Goal: Transaction & Acquisition: Purchase product/service

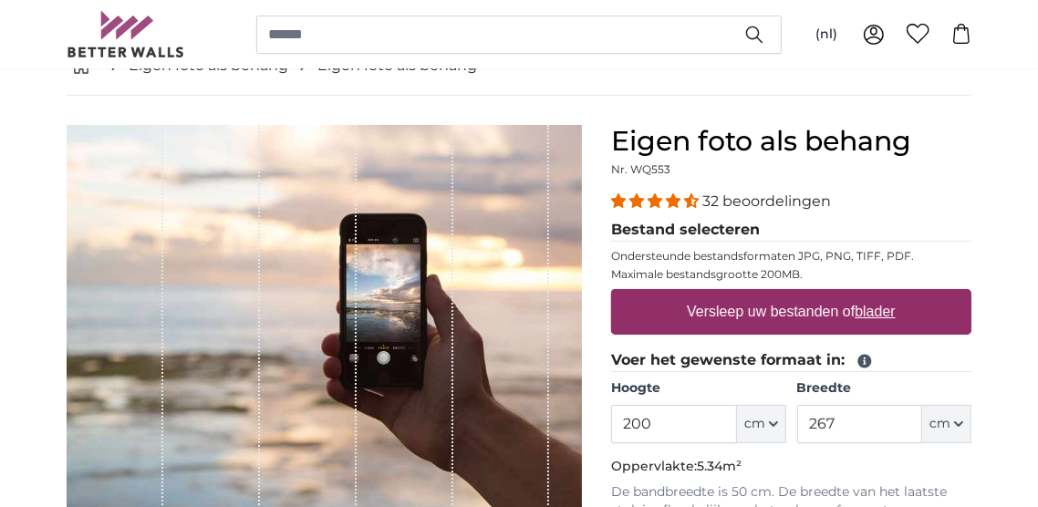
scroll to position [113, 0]
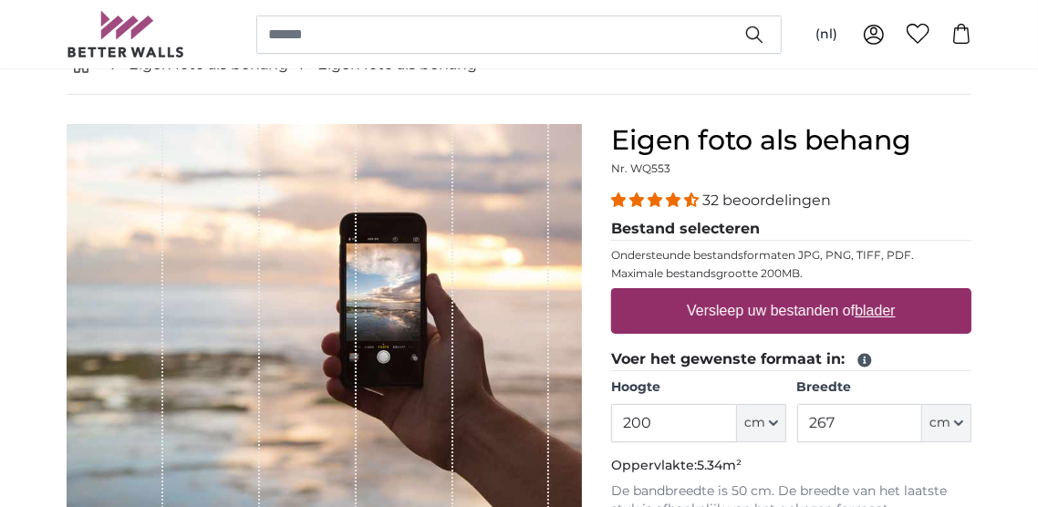
click at [691, 418] on input "200" at bounding box center [673, 423] width 125 height 38
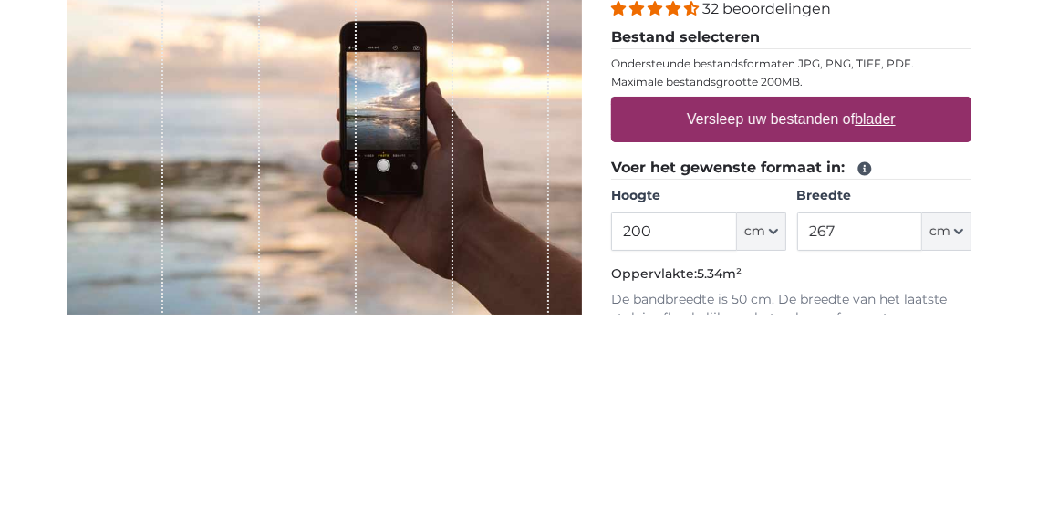
scroll to position [119, 0]
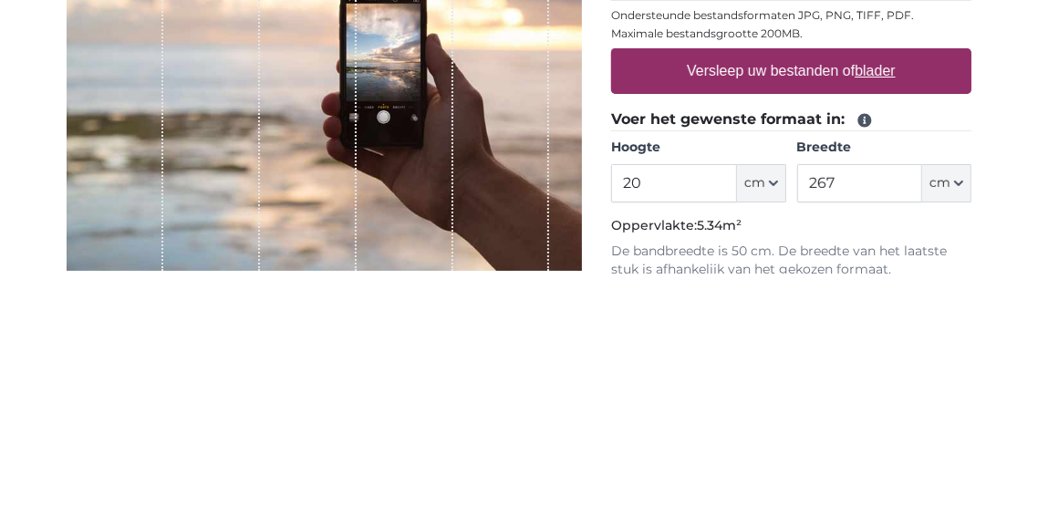
type input "2"
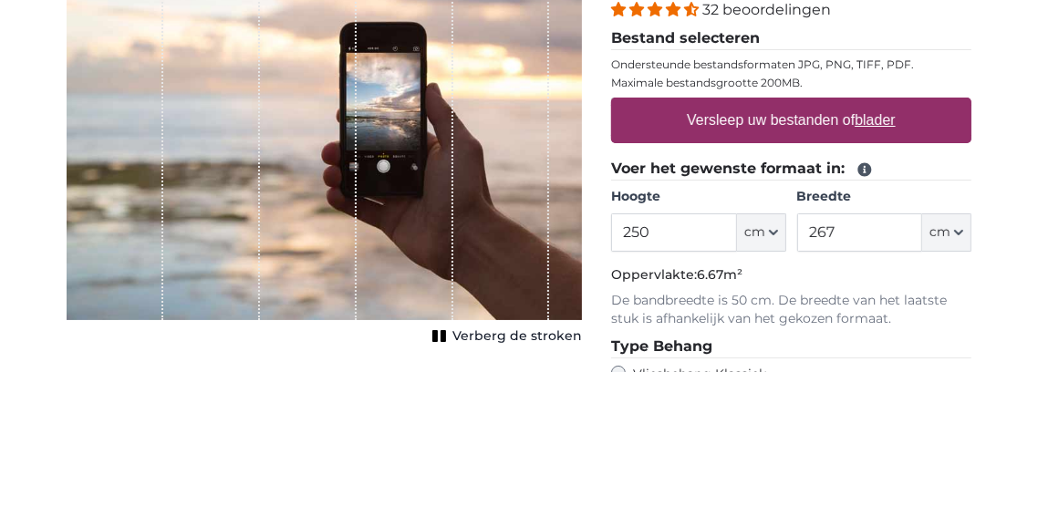
scroll to position [169, 0]
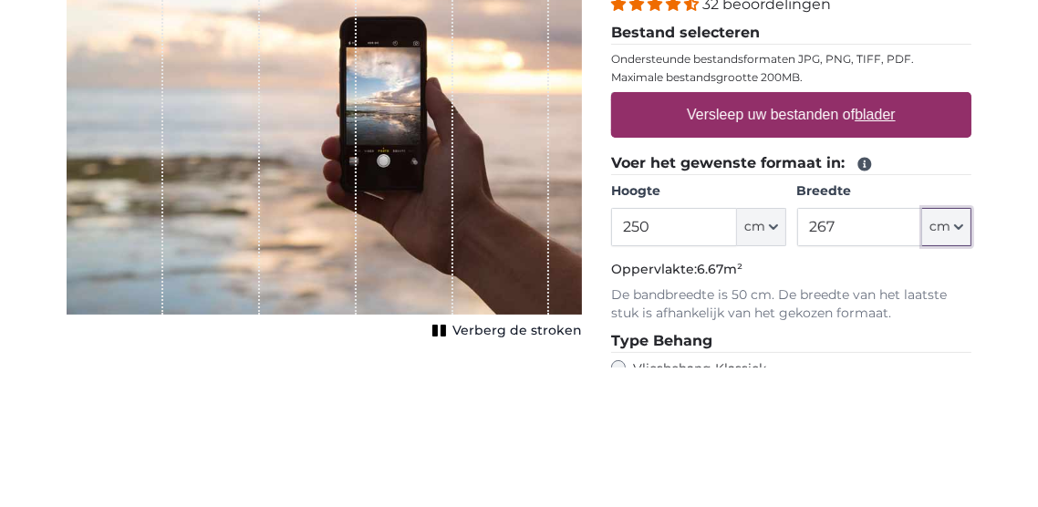
click at [964, 365] on button "cm" at bounding box center [946, 367] width 49 height 38
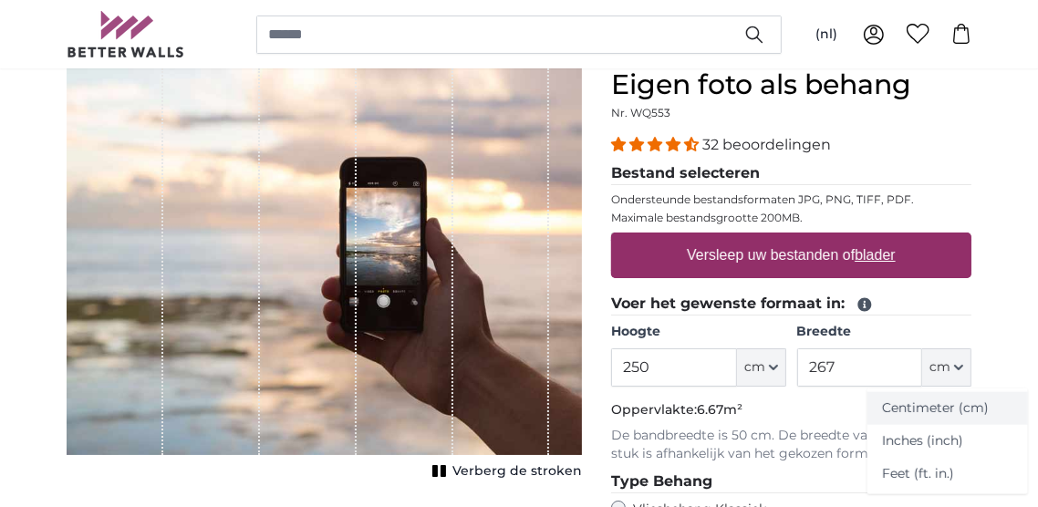
click at [933, 410] on link "Centimeter (cm)" at bounding box center [947, 408] width 160 height 33
type input "200"
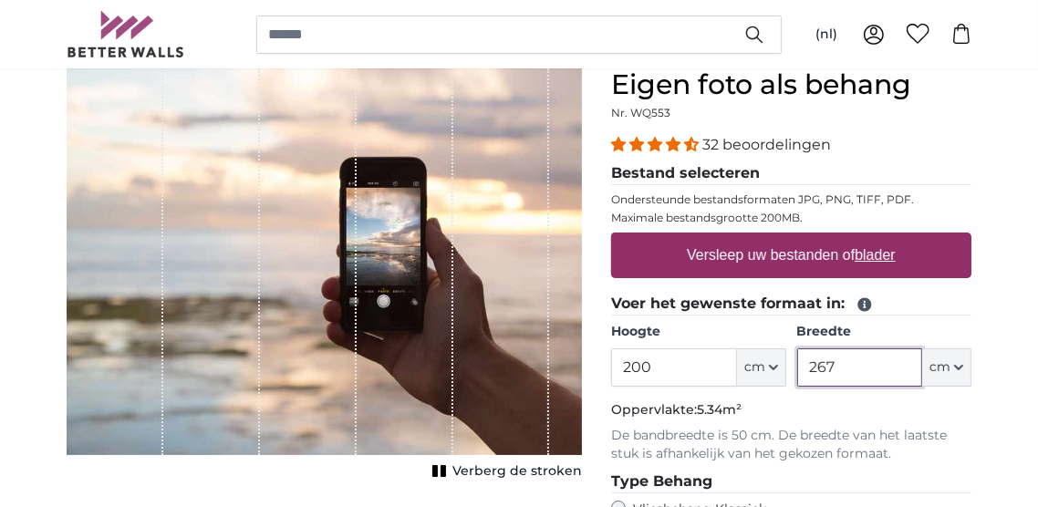
click at [875, 349] on input "267" at bounding box center [859, 367] width 125 height 38
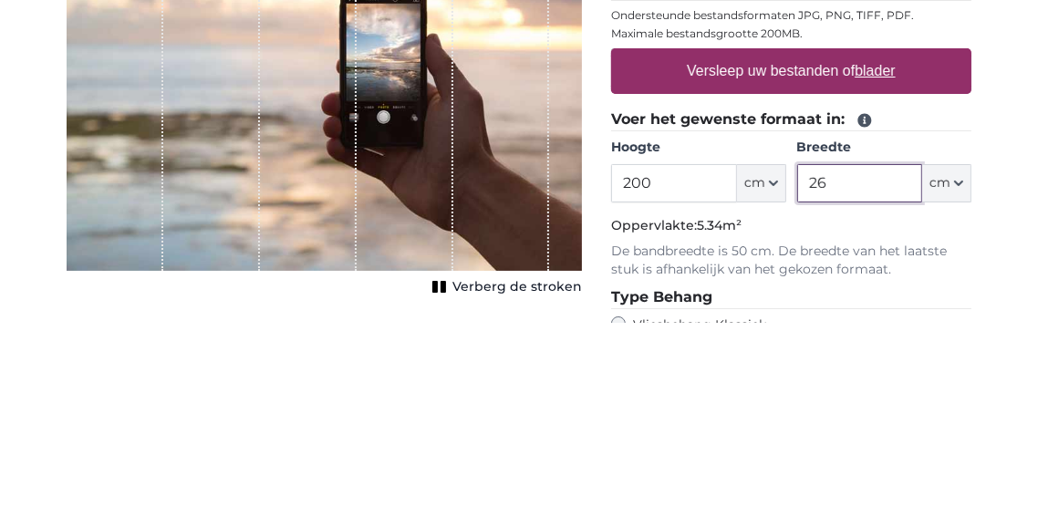
type input "2"
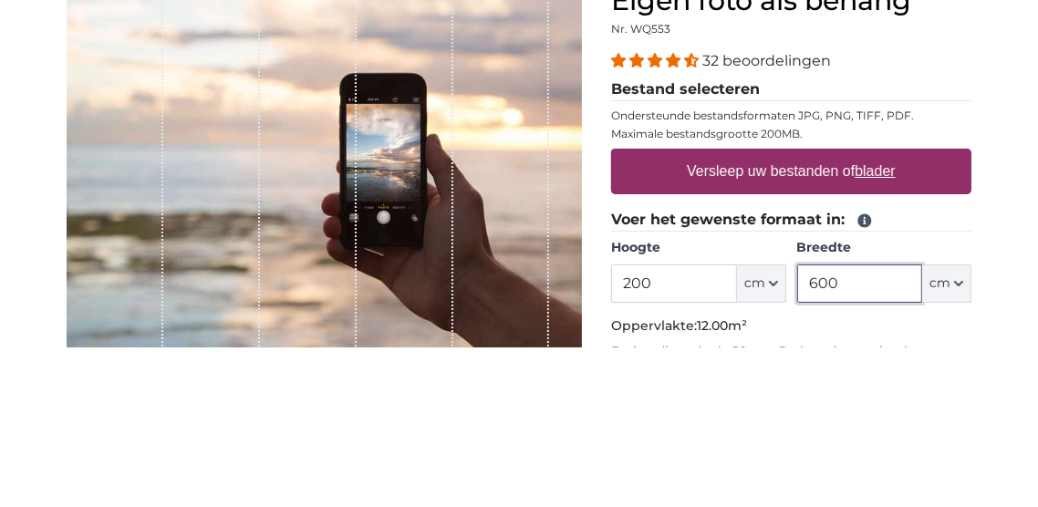
scroll to position [92, 0]
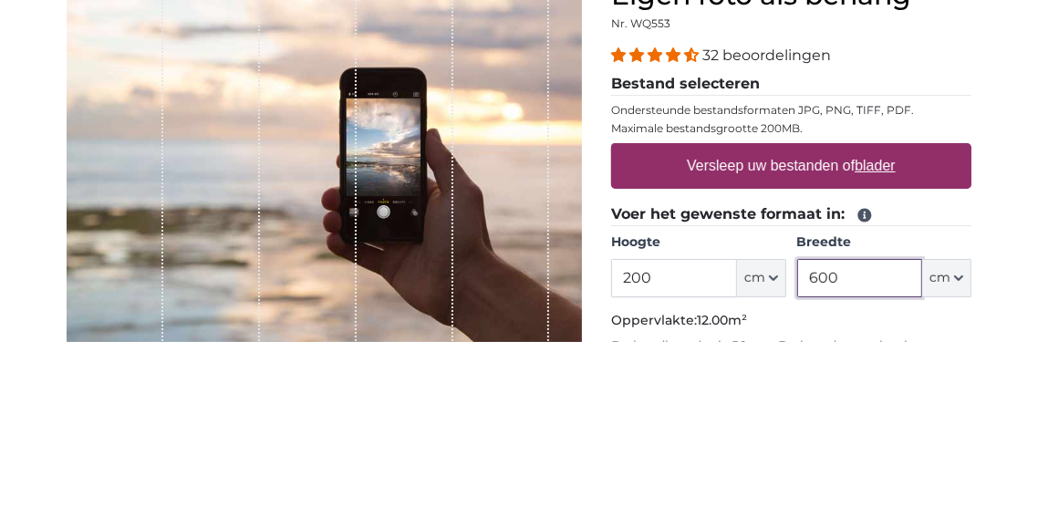
type input "600"
click at [797, 325] on label "Versleep uw bestanden of blader" at bounding box center [790, 332] width 223 height 36
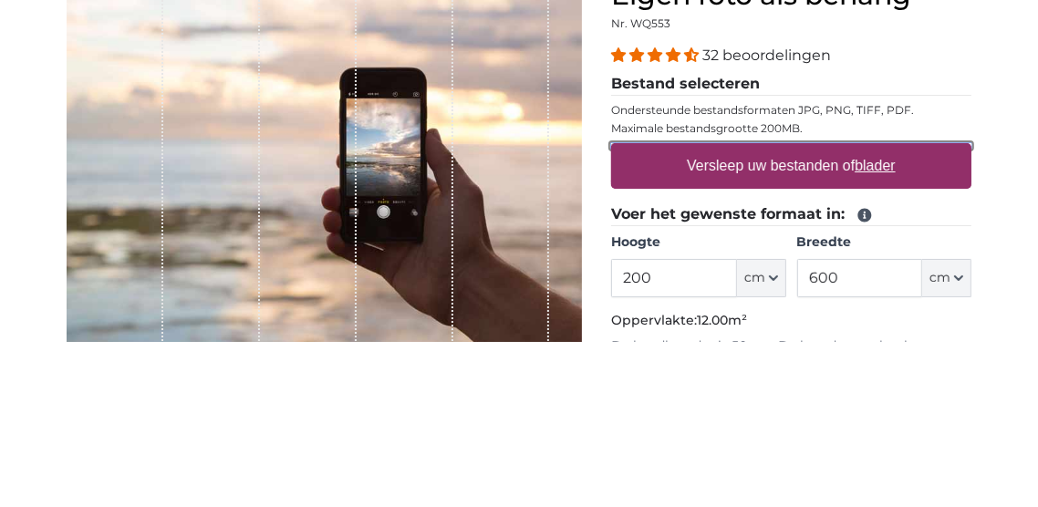
click at [797, 315] on input "Versleep uw bestanden of blader" at bounding box center [791, 311] width 360 height 5
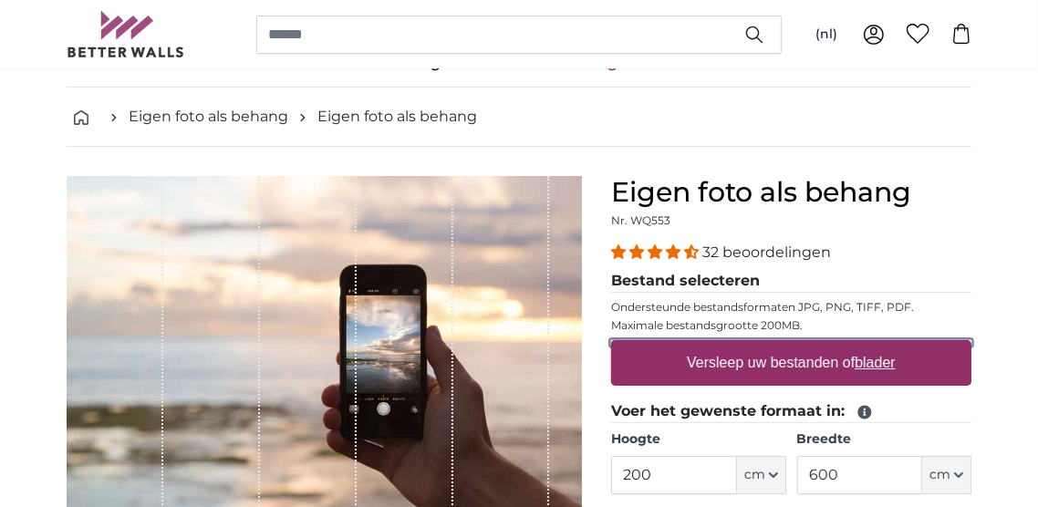
scroll to position [0, 0]
